Goal: Information Seeking & Learning: Learn about a topic

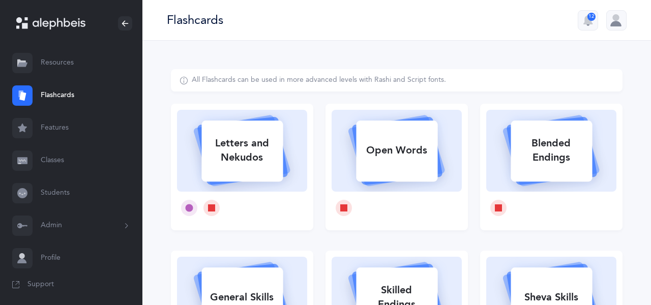
click at [615, 22] on div at bounding box center [616, 20] width 20 height 20
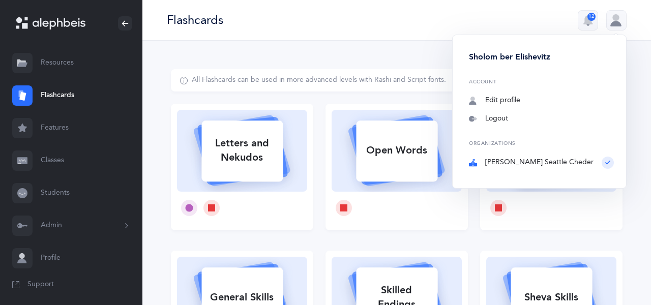
click at [428, 22] on div "Flashcards 12 [PERSON_NAME] ber Elishevitz Account Edit profile Notifications 1…" at bounding box center [396, 20] width 509 height 41
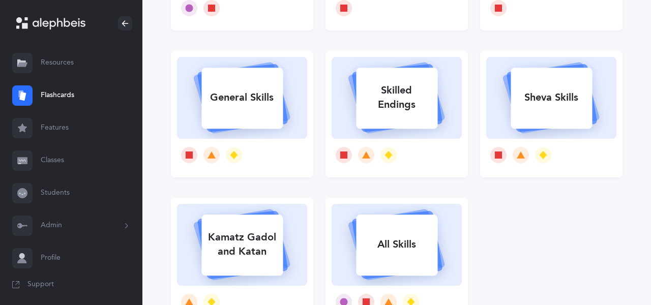
scroll to position [146, 0]
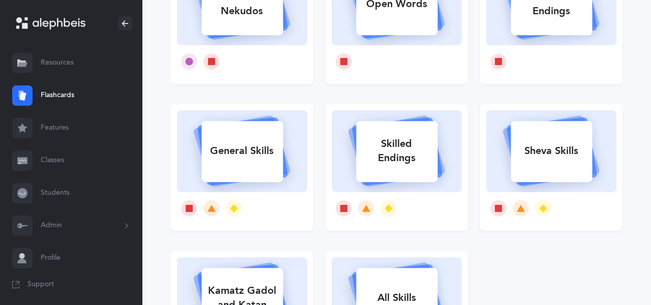
click at [408, 292] on div "All Skills" at bounding box center [396, 298] width 81 height 26
select select "single"
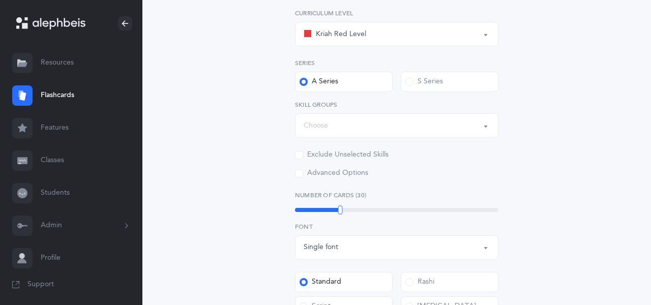
scroll to position [156, 0]
click at [342, 209] on div at bounding box center [340, 209] width 5 height 9
click at [381, 207] on div at bounding box center [383, 209] width 5 height 9
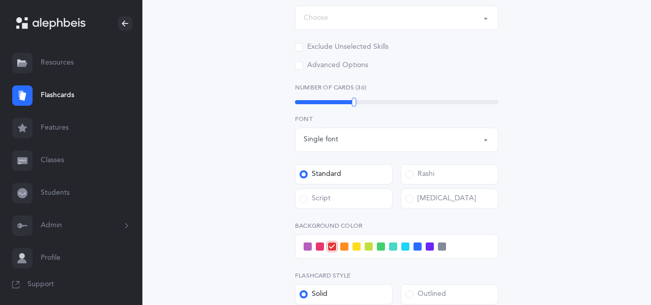
scroll to position [264, 0]
click at [410, 176] on span at bounding box center [409, 174] width 8 height 8
click at [0, 0] on input "Rashi" at bounding box center [0, 0] width 0 height 0
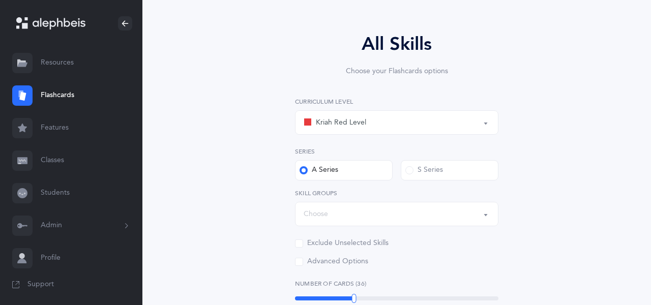
scroll to position [74, 0]
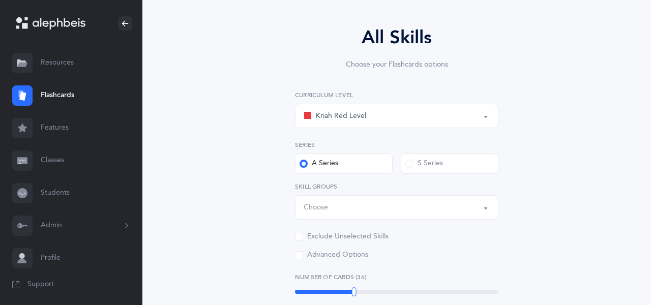
click at [380, 208] on div "Choose" at bounding box center [397, 207] width 186 height 17
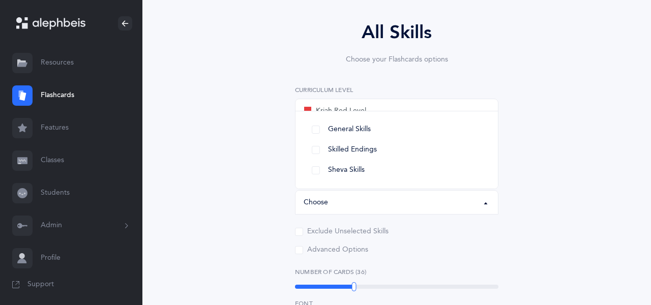
scroll to position [82, 0]
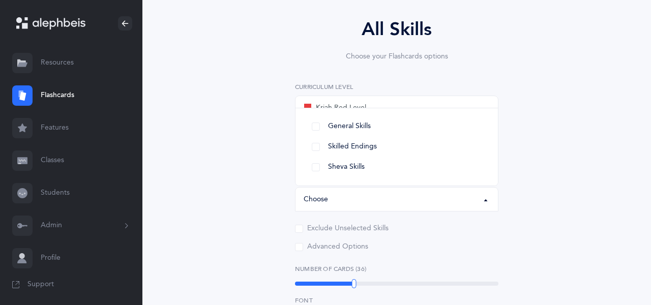
click at [318, 166] on link "Sheva Skills" at bounding box center [397, 167] width 186 height 20
select select "Sheva Skills"
select select
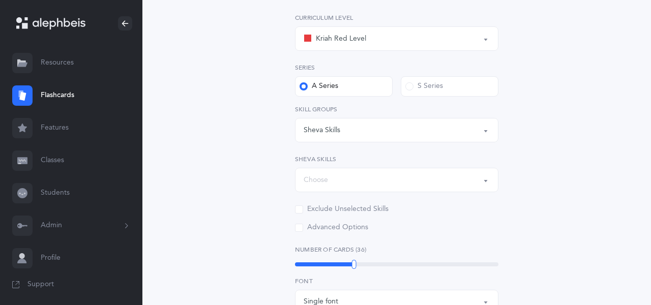
scroll to position [154, 0]
click at [406, 130] on div "Sheva Skills" at bounding box center [397, 127] width 186 height 17
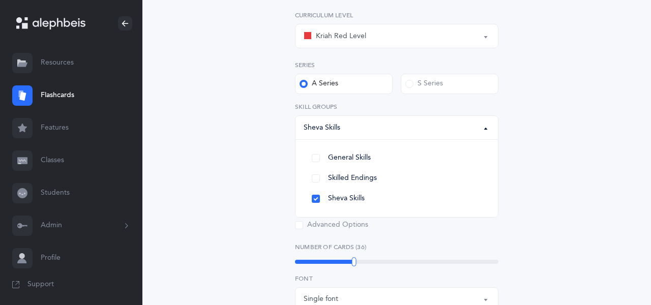
click at [316, 181] on link "Skilled Endings" at bounding box center [397, 178] width 186 height 20
select select "Skilled Endings"
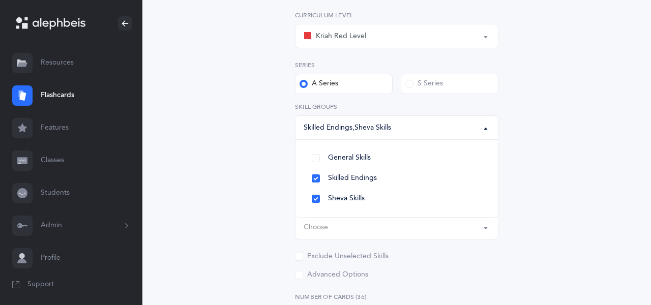
click at [372, 231] on div "Choose" at bounding box center [397, 227] width 186 height 17
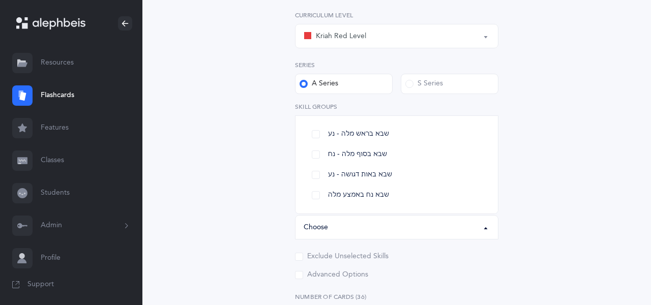
click at [275, 191] on div "All Skills Choose your Flashcards options Kriah Red Level Kriah Orange Level Kr…" at bounding box center [397, 274] width 260 height 661
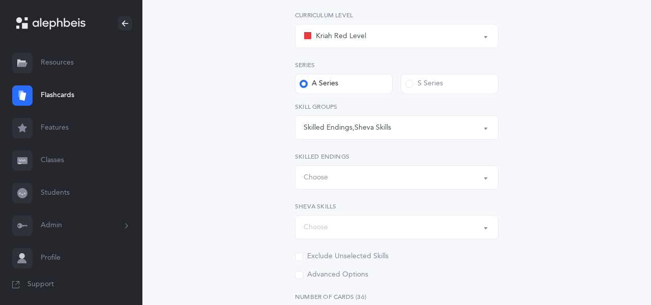
click at [341, 178] on div "Choose" at bounding box center [397, 177] width 186 height 17
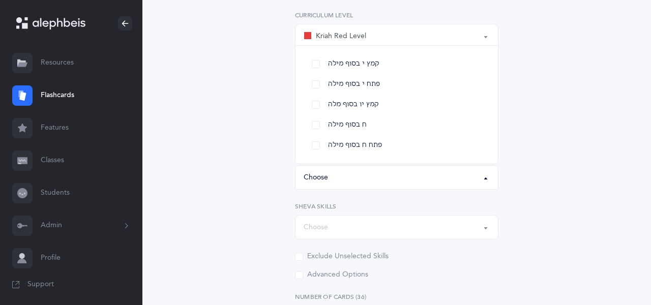
scroll to position [170, 0]
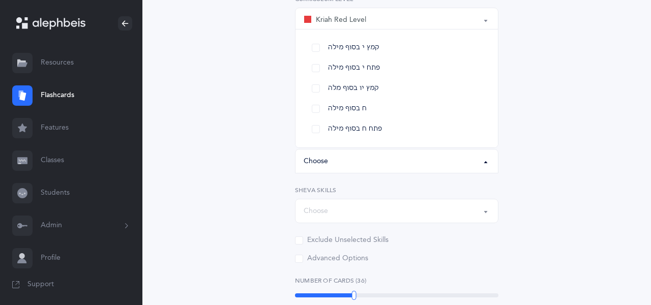
click at [318, 109] on link "ח בסוף מילה" at bounding box center [397, 109] width 186 height 20
click at [317, 130] on link "פתח ח בסוף מילה" at bounding box center [397, 129] width 186 height 20
click at [316, 90] on link "קמץ יו בסוף מלה" at bounding box center [397, 88] width 186 height 20
click at [316, 69] on link "פתח י בסוף מילה" at bounding box center [397, 68] width 186 height 20
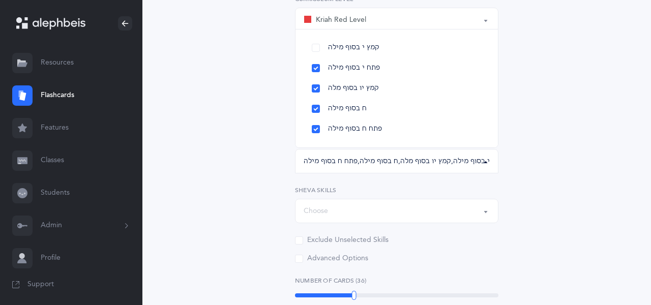
click at [316, 46] on link "קמץ י בסוף מילה" at bounding box center [397, 48] width 186 height 20
select select "19"
click at [549, 146] on div "All Skills Choose your Flashcards options Kriah Red Level Kriah Orange Level Kr…" at bounding box center [397, 264] width 452 height 730
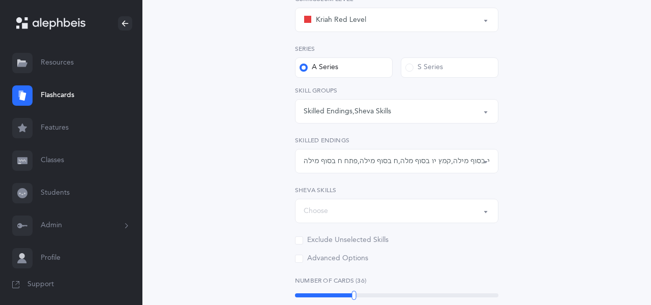
click at [432, 112] on div "Skilled Endings , Sheva Skills" at bounding box center [397, 111] width 186 height 17
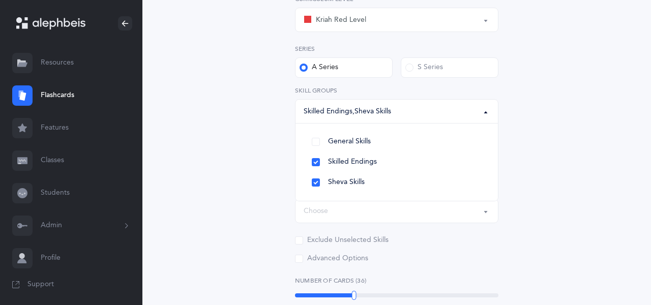
click at [317, 182] on link "Sheva Skills" at bounding box center [397, 182] width 186 height 20
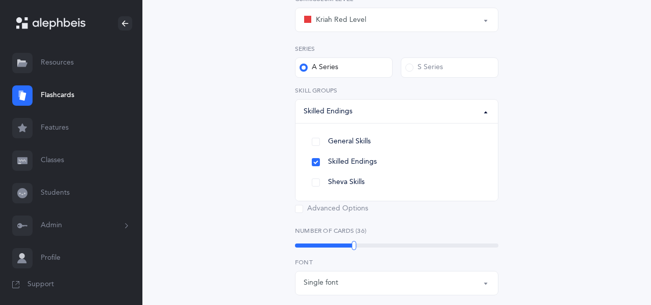
click at [558, 182] on div "All Skills Choose your Flashcards options Kriah Red Level Kriah Orange Level Kr…" at bounding box center [397, 239] width 452 height 680
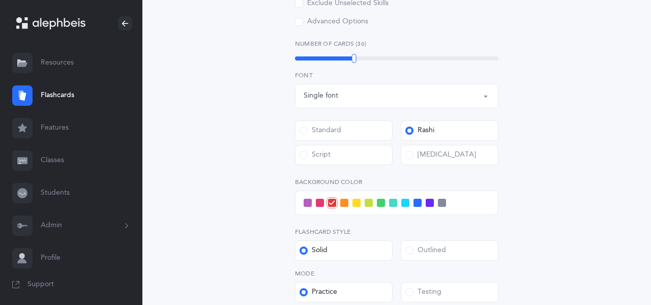
scroll to position [361, 0]
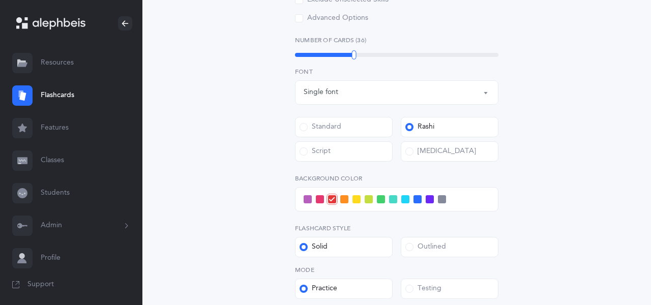
click at [356, 53] on div at bounding box center [353, 54] width 5 height 9
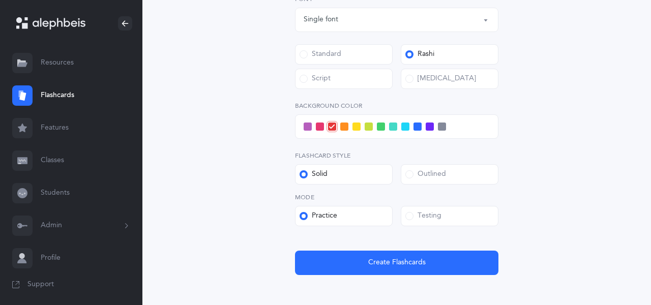
scroll to position [433, 0]
click at [407, 258] on span "Create Flashcards" at bounding box center [396, 262] width 57 height 11
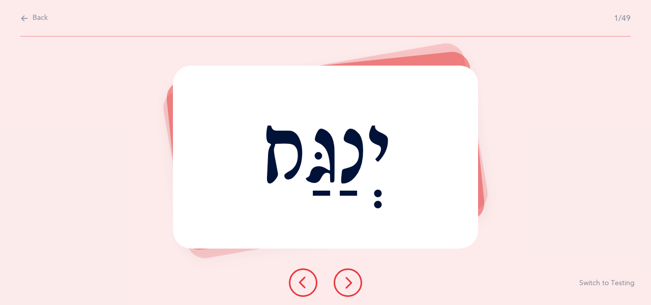
scroll to position [0, 0]
click at [348, 289] on icon at bounding box center [348, 283] width 12 height 12
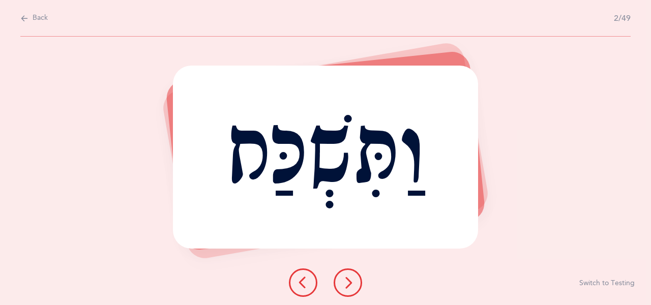
click at [304, 289] on icon at bounding box center [303, 283] width 12 height 12
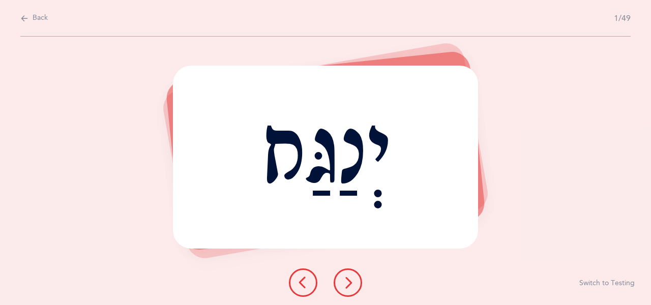
click at [355, 297] on button at bounding box center [348, 283] width 28 height 28
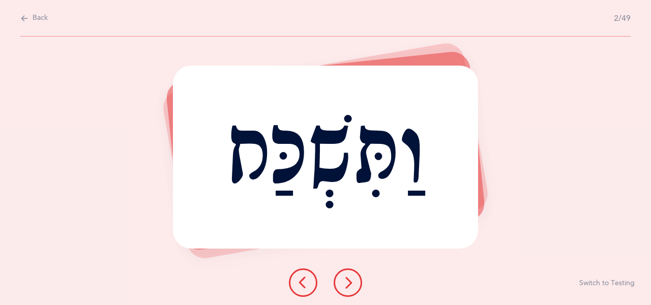
click at [350, 289] on icon at bounding box center [348, 283] width 12 height 12
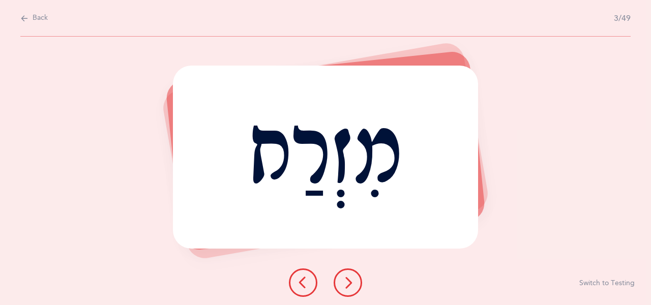
click at [350, 289] on icon at bounding box center [348, 283] width 12 height 12
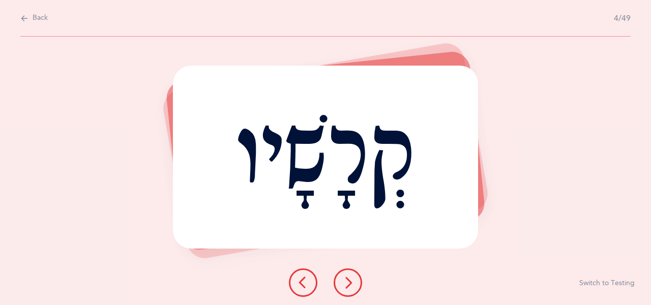
click at [350, 289] on icon at bounding box center [348, 283] width 12 height 12
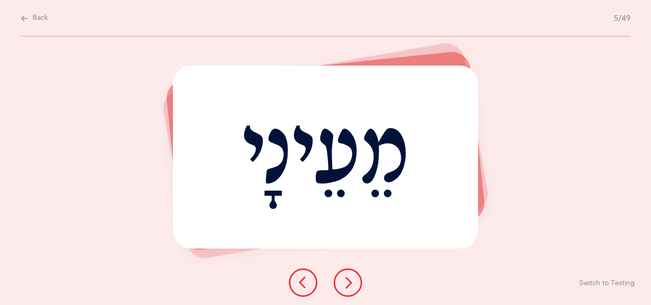
click at [349, 289] on icon at bounding box center [348, 283] width 12 height 12
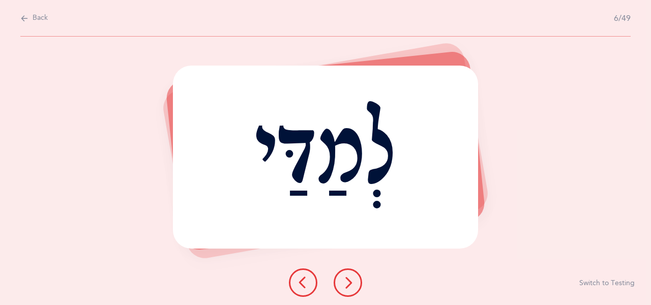
click at [353, 289] on icon at bounding box center [348, 283] width 12 height 12
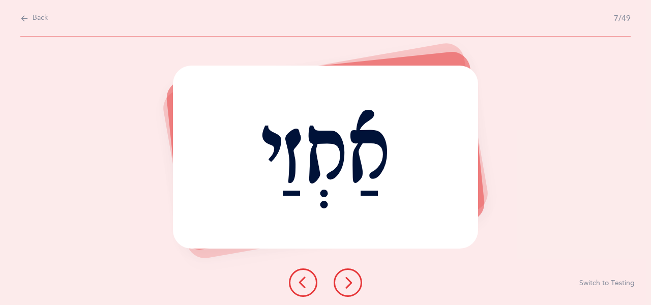
click at [355, 297] on button at bounding box center [348, 283] width 28 height 28
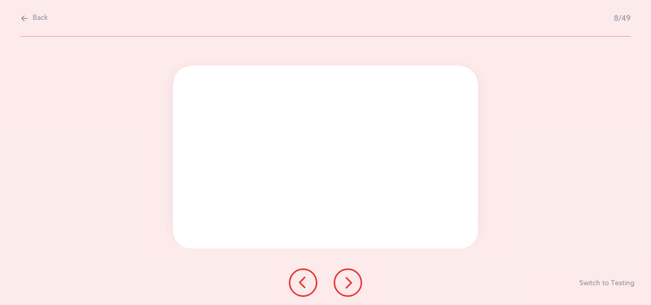
click at [575, 305] on div "אַחְזַי הַשֶּׁבַח Report incorrect word Switch to Testing" at bounding box center [325, 171] width 651 height 269
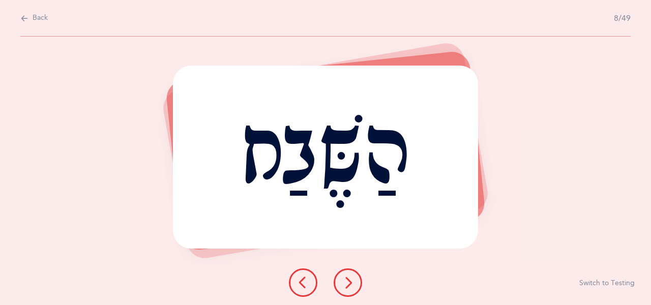
click at [345, 289] on icon at bounding box center [348, 283] width 12 height 12
click at [564, 305] on div "הַשֶּׁבַח Report incorrect word Switch to Testing" at bounding box center [325, 171] width 651 height 269
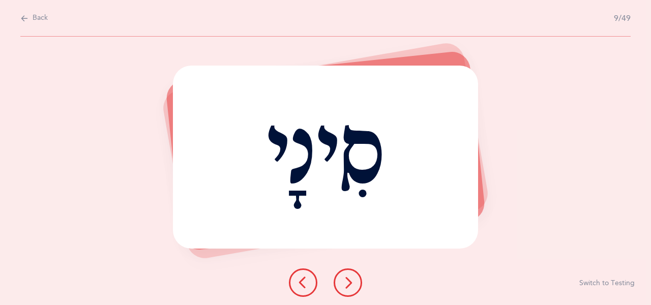
click at [348, 289] on icon at bounding box center [348, 283] width 12 height 12
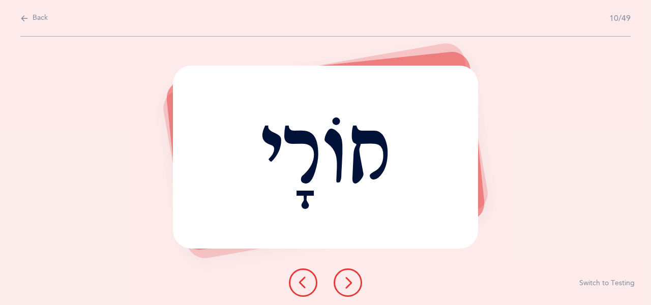
click at [349, 289] on icon at bounding box center [348, 283] width 12 height 12
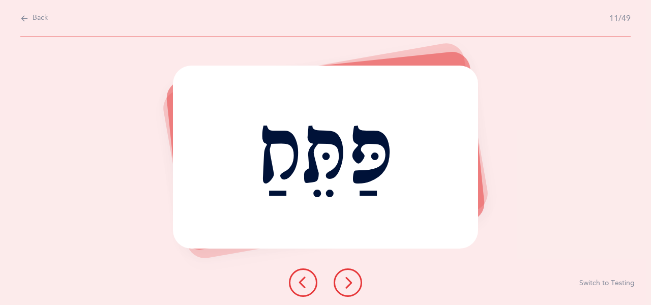
click at [563, 305] on div "פַּתֵּחַ Report incorrect word Switch to Testing" at bounding box center [325, 171] width 651 height 269
click at [342, 289] on icon at bounding box center [348, 283] width 12 height 12
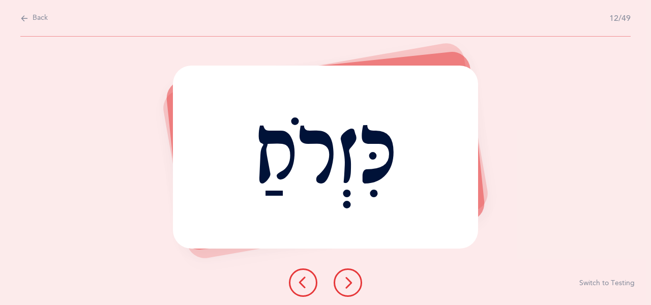
click at [344, 289] on icon at bounding box center [348, 283] width 12 height 12
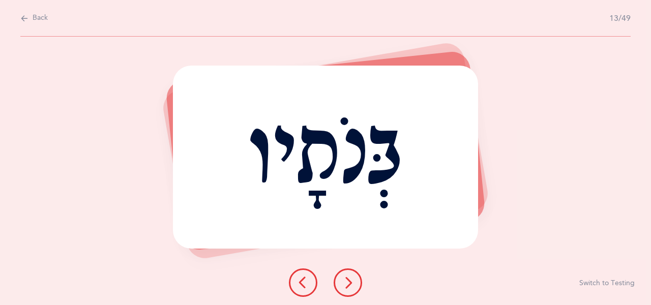
click at [347, 289] on icon at bounding box center [348, 283] width 12 height 12
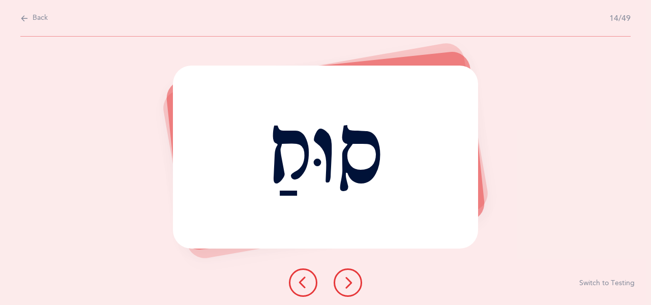
click at [348, 289] on icon at bounding box center [348, 283] width 12 height 12
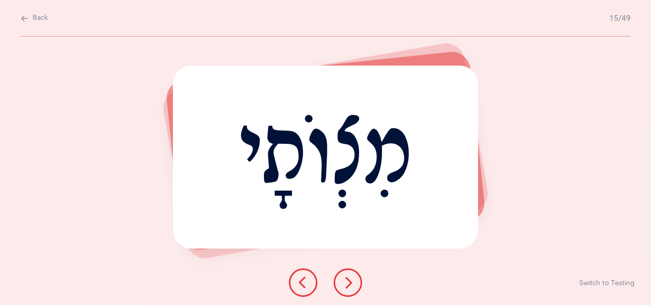
click at [352, 289] on icon at bounding box center [348, 283] width 12 height 12
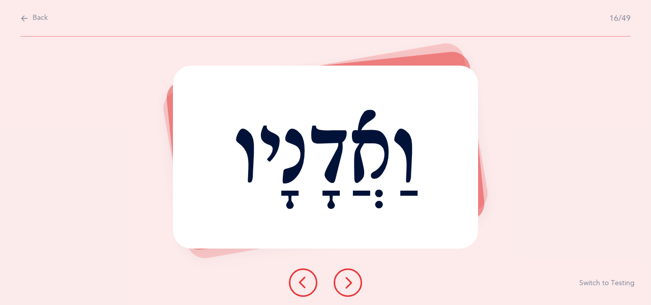
click at [560, 287] on div "וַאֲדָנָיו Report incorrect word Switch to Testing" at bounding box center [325, 171] width 651 height 269
click at [351, 289] on icon at bounding box center [348, 283] width 12 height 12
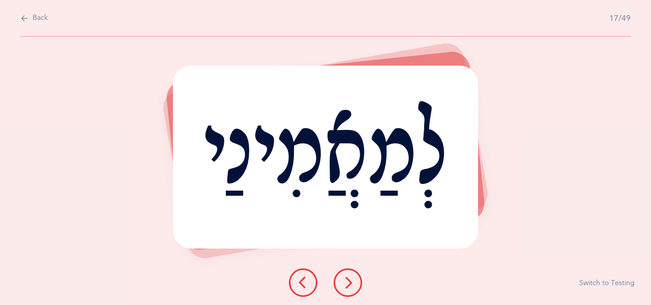
click at [305, 289] on icon at bounding box center [303, 283] width 12 height 12
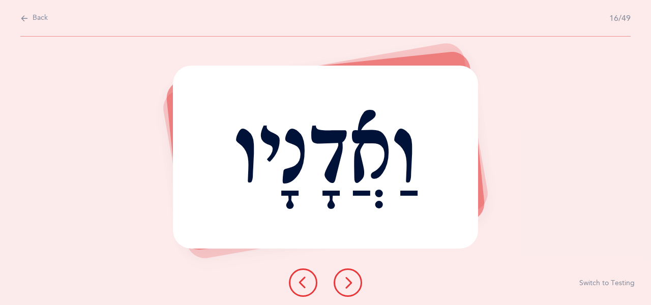
click at [348, 289] on icon at bounding box center [348, 283] width 12 height 12
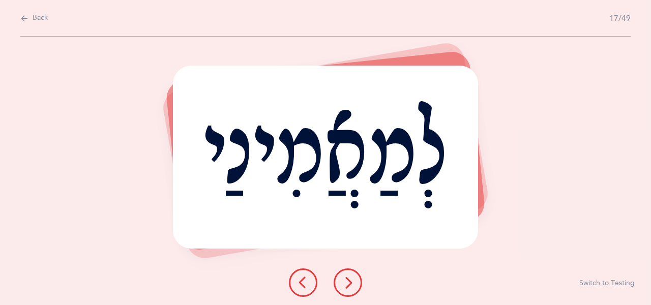
click at [351, 289] on icon at bounding box center [348, 283] width 12 height 12
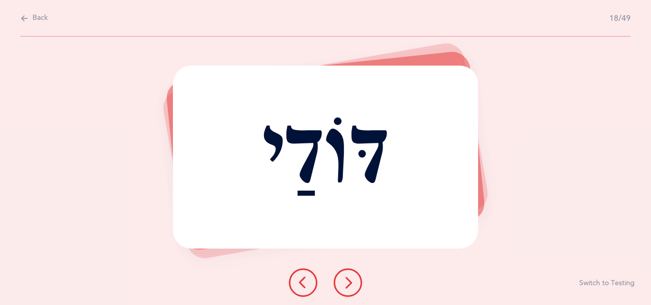
click at [351, 289] on icon at bounding box center [348, 283] width 12 height 12
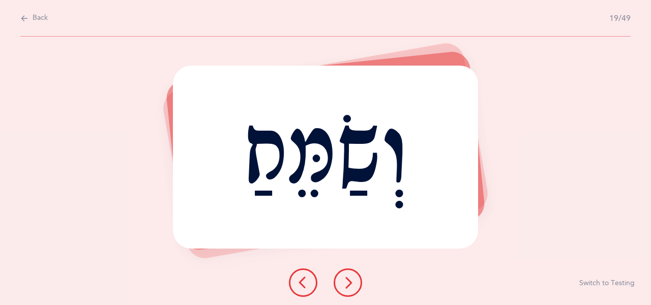
click at [552, 266] on div "וְשַׂמֵּחַ Report incorrect word Switch to Testing" at bounding box center [325, 171] width 651 height 269
click at [348, 289] on icon at bounding box center [348, 283] width 12 height 12
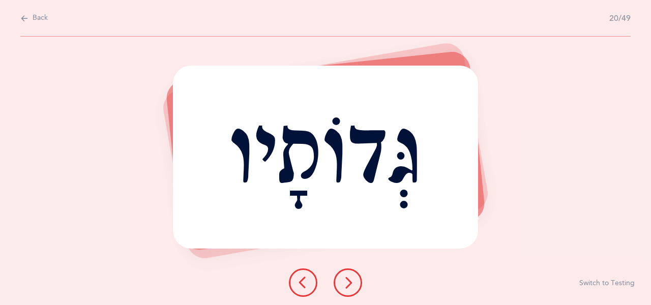
click at [351, 289] on icon at bounding box center [348, 283] width 12 height 12
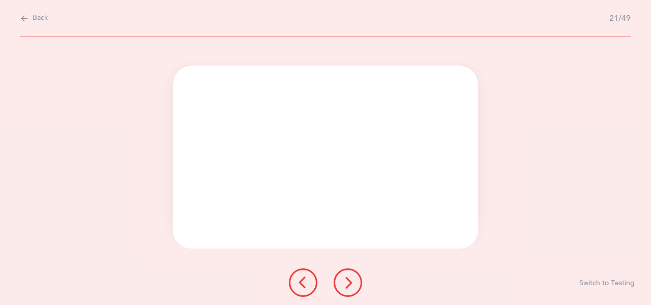
click at [555, 278] on div "גְּדוֹתָיו לְמִילָי Report incorrect word Switch to Testing" at bounding box center [325, 171] width 651 height 269
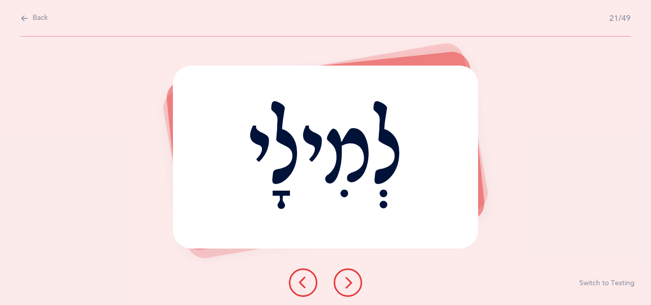
click at [344, 289] on icon at bounding box center [348, 283] width 12 height 12
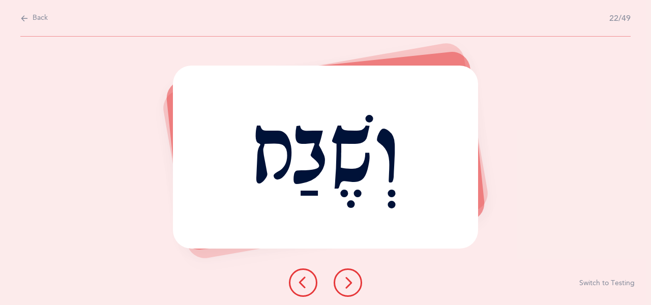
click at [351, 289] on icon at bounding box center [348, 283] width 12 height 12
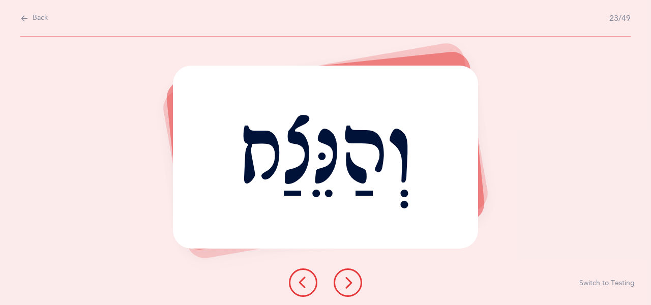
click at [347, 289] on icon at bounding box center [348, 283] width 12 height 12
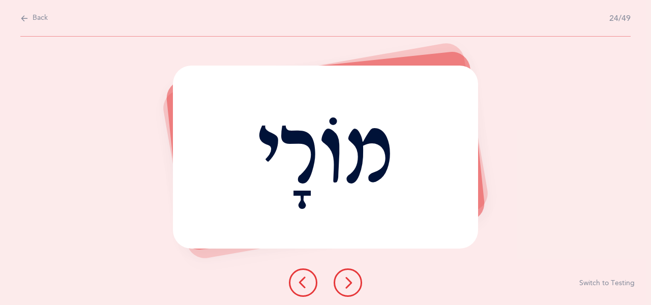
click at [347, 289] on icon at bounding box center [348, 283] width 12 height 12
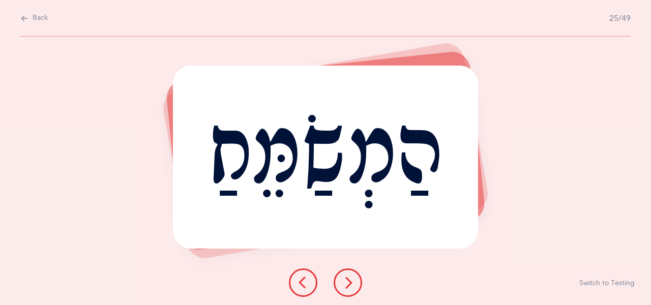
click at [341, 297] on button at bounding box center [348, 283] width 28 height 28
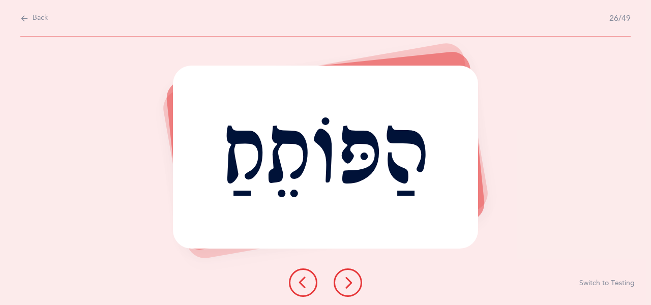
click at [345, 289] on icon at bounding box center [348, 283] width 12 height 12
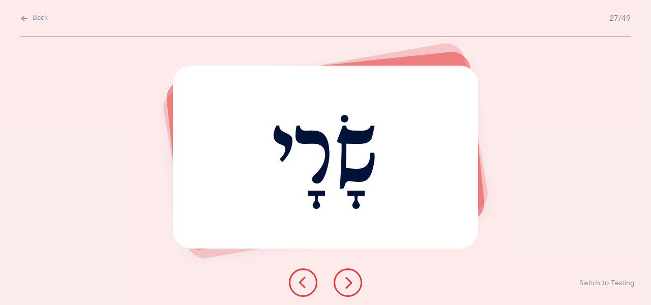
click at [350, 289] on icon at bounding box center [348, 283] width 12 height 12
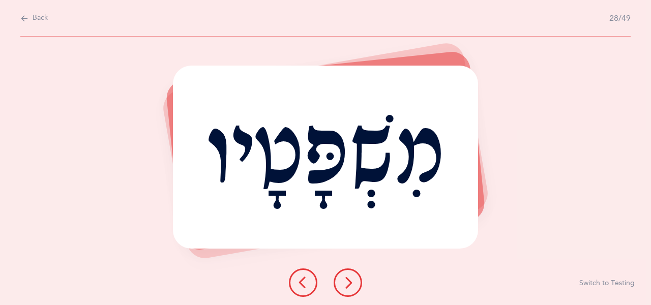
click at [349, 289] on icon at bounding box center [348, 283] width 12 height 12
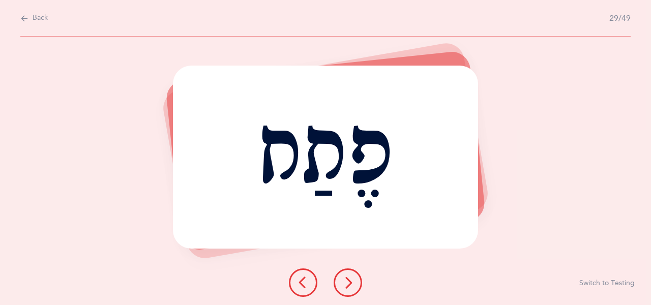
click at [351, 289] on icon at bounding box center [348, 283] width 12 height 12
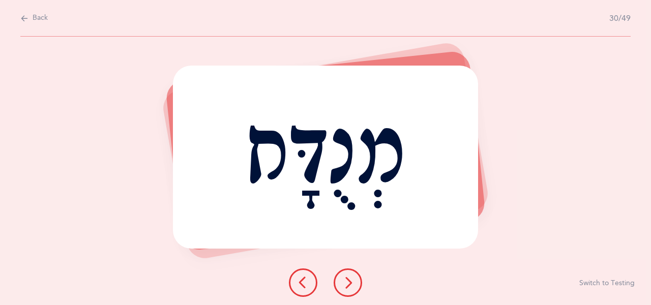
click at [356, 297] on button at bounding box center [348, 283] width 28 height 28
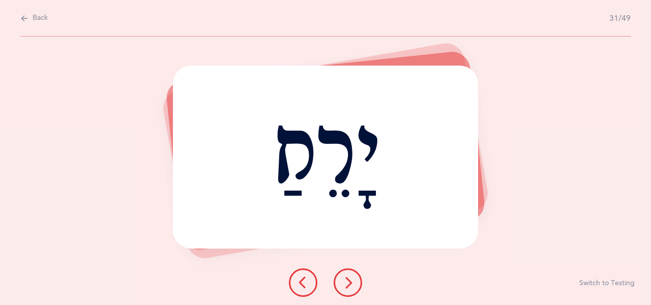
click at [351, 289] on icon at bounding box center [348, 283] width 12 height 12
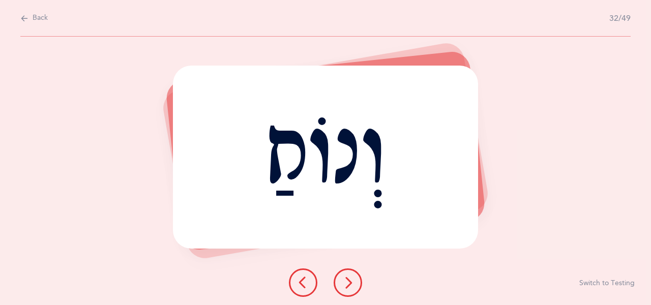
click at [358, 297] on button at bounding box center [348, 283] width 28 height 28
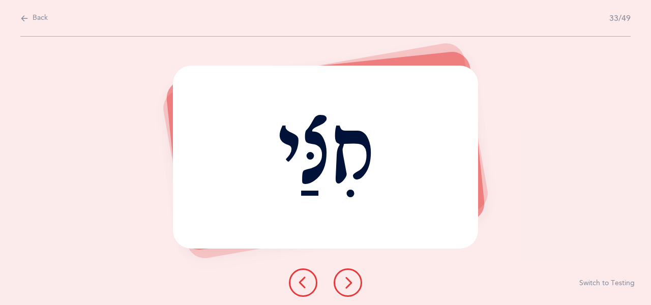
click at [350, 289] on icon at bounding box center [348, 283] width 12 height 12
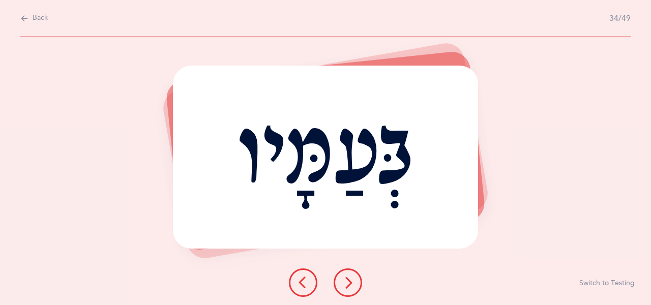
click at [350, 289] on icon at bounding box center [348, 283] width 12 height 12
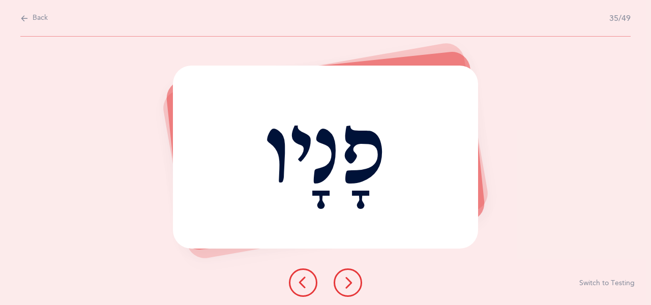
click at [350, 289] on icon at bounding box center [348, 283] width 12 height 12
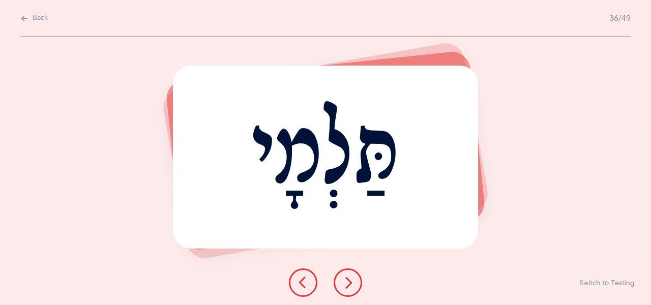
click at [351, 289] on icon at bounding box center [348, 283] width 12 height 12
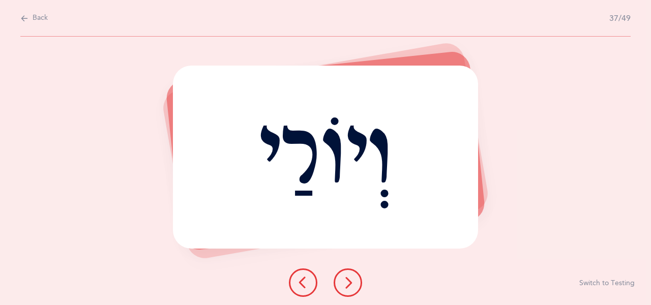
click at [347, 289] on icon at bounding box center [348, 283] width 12 height 12
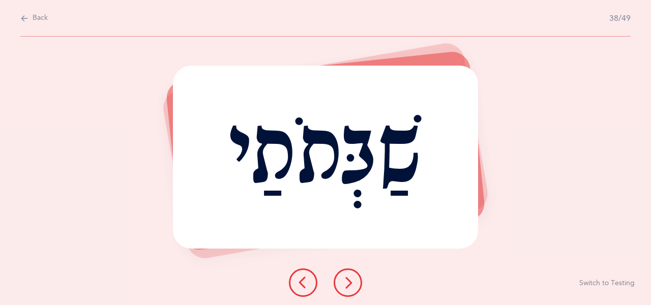
click at [355, 297] on button at bounding box center [348, 283] width 28 height 28
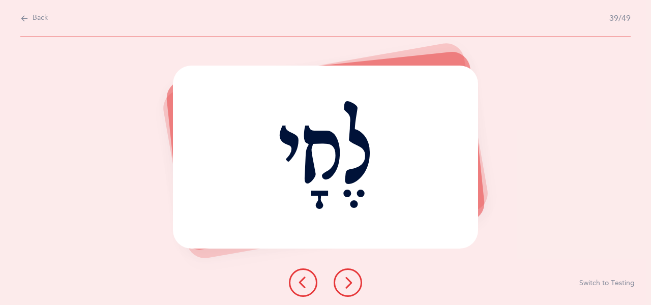
click at [347, 289] on icon at bounding box center [348, 283] width 12 height 12
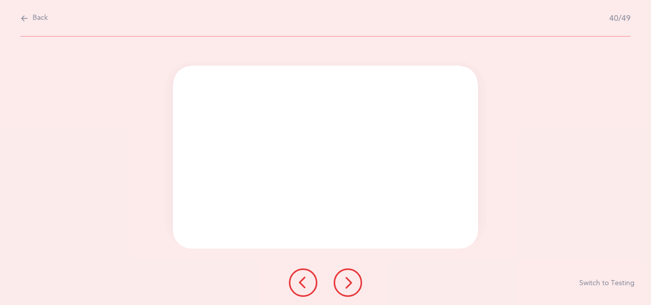
click at [521, 287] on div "לֶחָי תִשָּׁכֵחַ Report incorrect word Switch to Testing" at bounding box center [325, 171] width 651 height 269
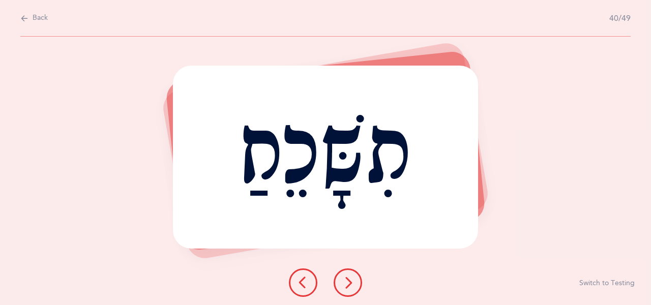
click at [349, 289] on icon at bounding box center [348, 283] width 12 height 12
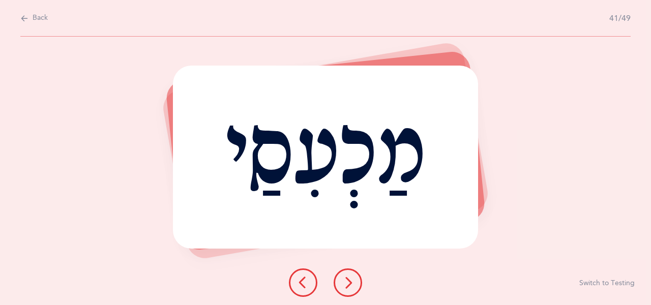
click at [349, 297] on button at bounding box center [348, 283] width 28 height 28
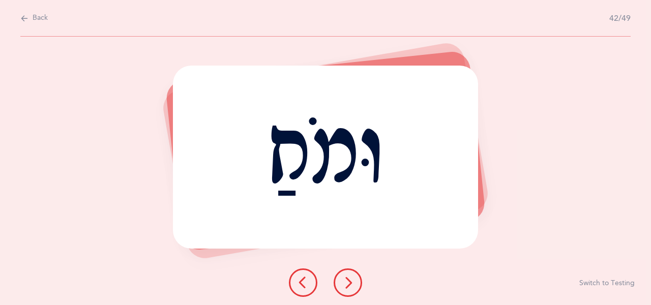
click at [345, 289] on icon at bounding box center [348, 283] width 12 height 12
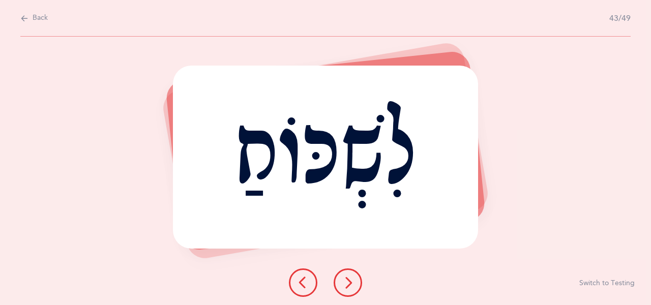
click at [346, 289] on icon at bounding box center [348, 283] width 12 height 12
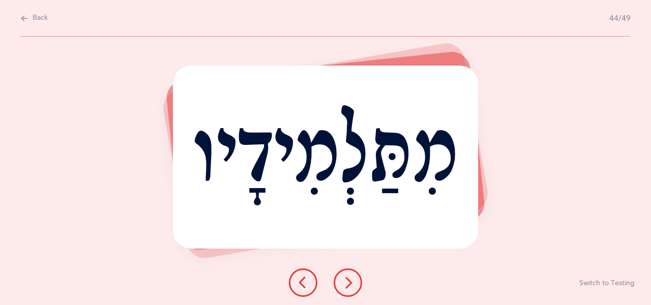
click at [343, 289] on icon at bounding box center [348, 283] width 12 height 12
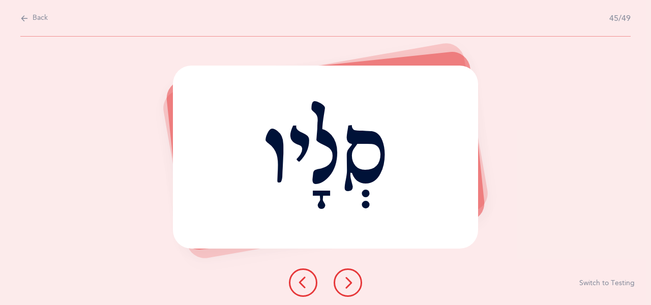
click at [348, 297] on button at bounding box center [348, 283] width 28 height 28
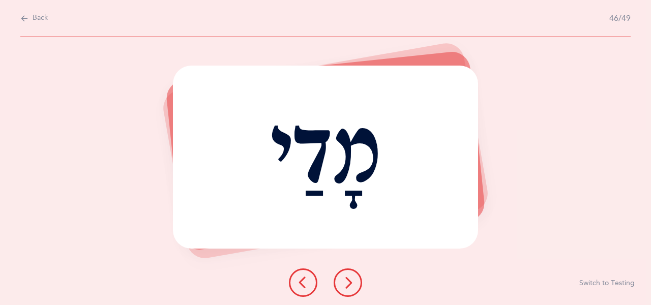
click at [349, 289] on icon at bounding box center [348, 283] width 12 height 12
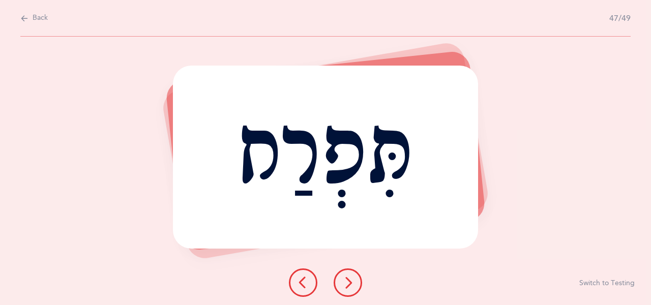
click at [352, 289] on icon at bounding box center [348, 283] width 12 height 12
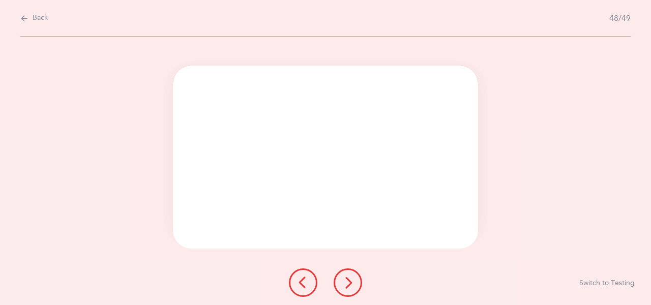
click at [565, 293] on div "תִּפְרַח לִסְלֹחַ Report incorrect word Switch to Testing" at bounding box center [325, 171] width 651 height 269
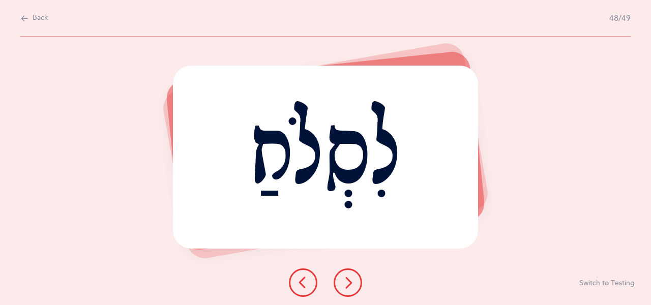
click at [350, 289] on icon at bounding box center [348, 283] width 12 height 12
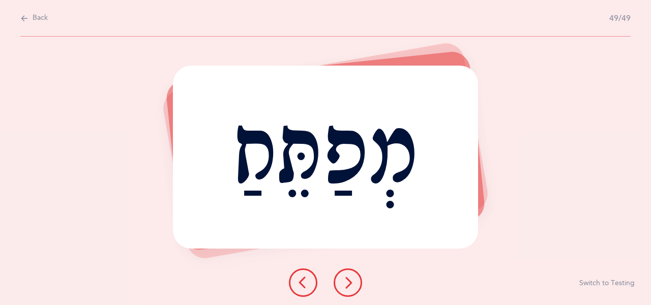
click at [352, 289] on icon at bounding box center [348, 283] width 12 height 12
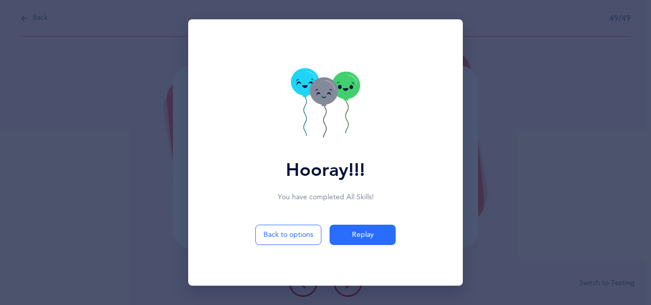
click at [300, 245] on button "Back to options" at bounding box center [288, 235] width 66 height 20
select select "Skilled Endings"
select select "single"
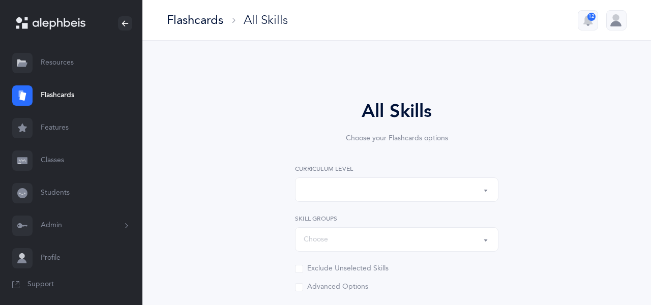
select select
select select "single"
